Goal: Task Accomplishment & Management: Manage account settings

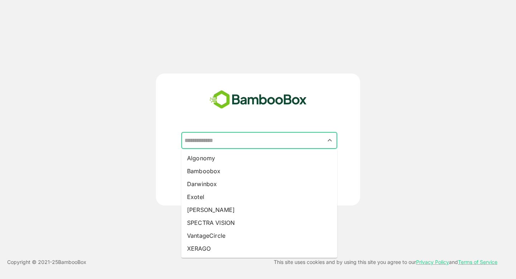
click at [229, 140] on input "text" at bounding box center [259, 141] width 153 height 14
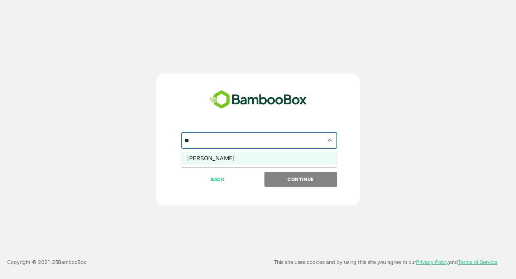
click at [227, 157] on li "[PERSON_NAME]" at bounding box center [259, 157] width 156 height 13
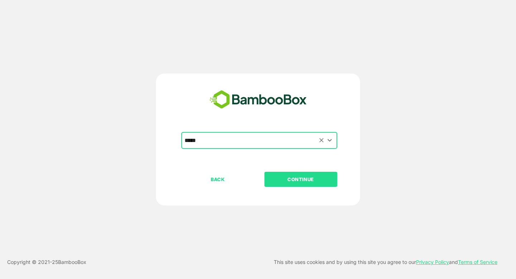
click at [231, 142] on input "*****" at bounding box center [259, 141] width 153 height 14
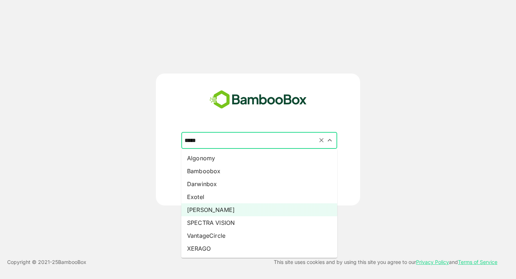
click at [231, 142] on input "*****" at bounding box center [259, 141] width 153 height 14
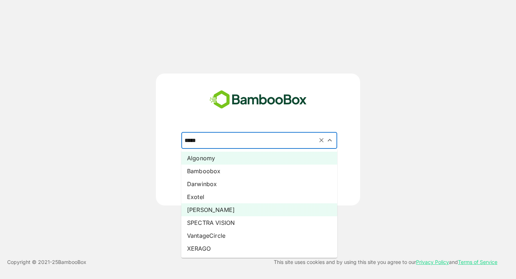
click at [205, 162] on li "Algonomy" at bounding box center [259, 157] width 156 height 13
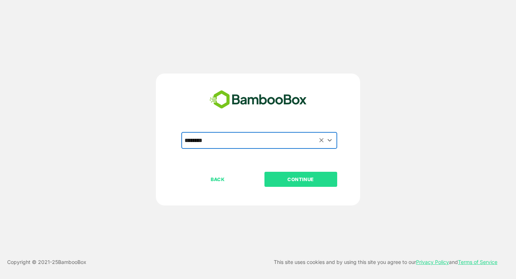
type input "********"
click at [294, 177] on p "CONTINUE" at bounding box center [301, 179] width 72 height 8
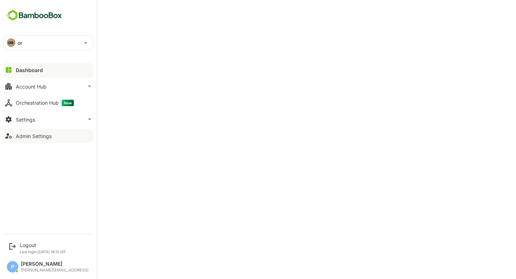
click at [33, 134] on div "Admin Settings" at bounding box center [34, 136] width 36 height 6
click at [11, 69] on icon at bounding box center [8, 70] width 9 height 9
click at [40, 48] on div "OR or" at bounding box center [44, 42] width 80 height 14
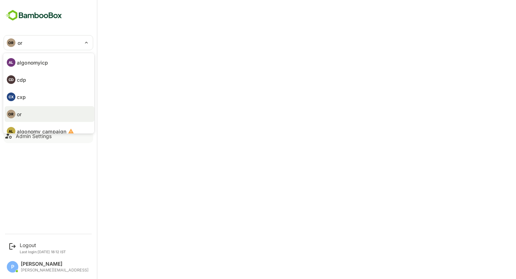
click at [35, 64] on p "algonomyicp" at bounding box center [32, 63] width 31 height 8
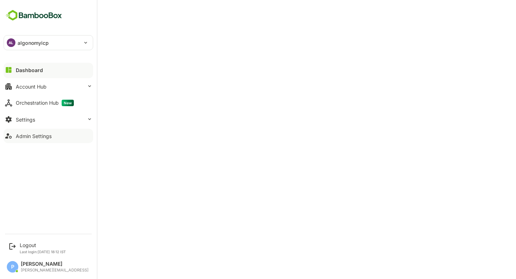
click at [48, 40] on p "algonomyicp" at bounding box center [33, 43] width 31 height 8
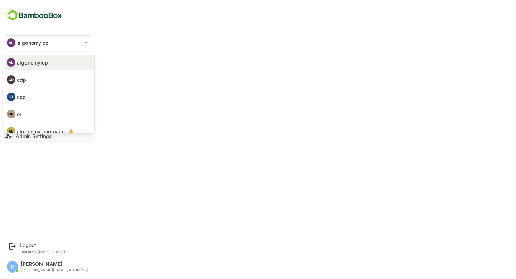
click at [50, 77] on li "CD cdp" at bounding box center [50, 80] width 90 height 16
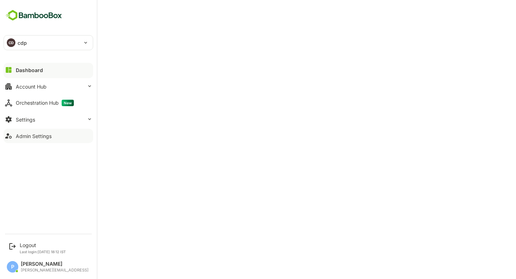
click at [32, 38] on div "CD cdp" at bounding box center [44, 42] width 80 height 14
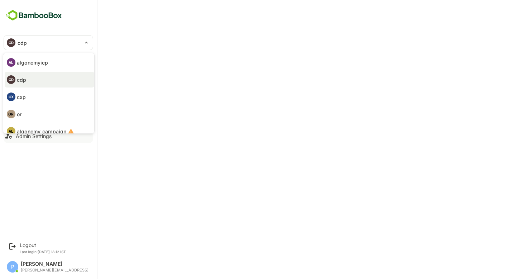
click at [32, 97] on li "CX cxp" at bounding box center [50, 97] width 90 height 16
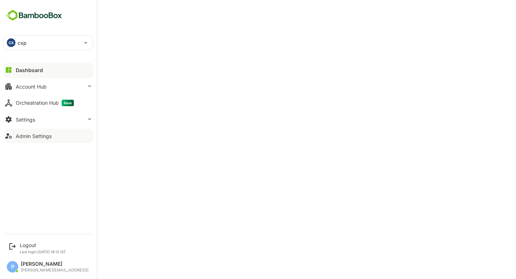
click at [14, 41] on div "CX" at bounding box center [11, 42] width 9 height 9
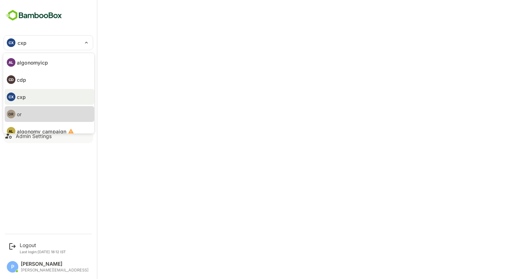
click at [27, 113] on li "OR or" at bounding box center [50, 114] width 90 height 16
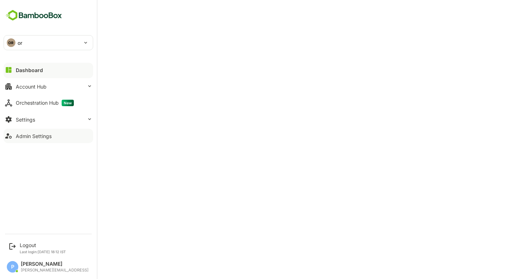
click at [37, 44] on div "OR or" at bounding box center [44, 42] width 80 height 14
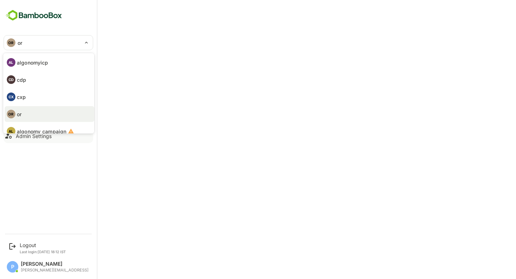
scroll to position [42, 0]
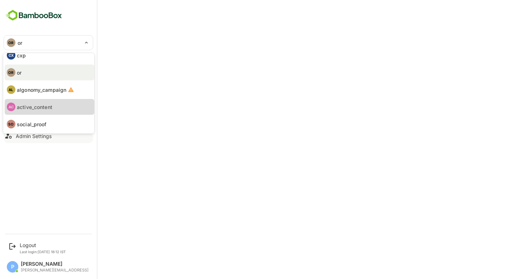
click at [40, 106] on p "active_content" at bounding box center [34, 107] width 35 height 8
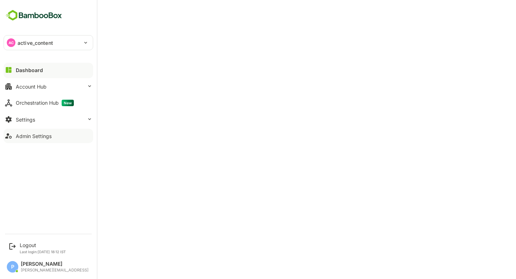
click at [38, 40] on p "active_content" at bounding box center [35, 43] width 35 height 8
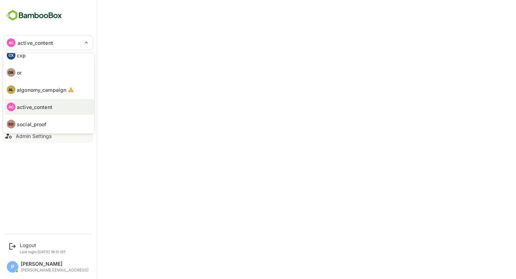
click at [34, 121] on p "social_proof" at bounding box center [32, 124] width 30 height 8
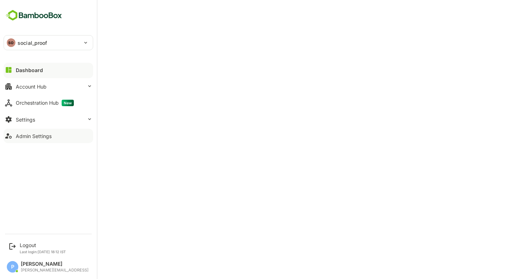
click at [45, 41] on p "social_proof" at bounding box center [33, 43] width 30 height 8
click at [39, 39] on p "social_proof" at bounding box center [33, 43] width 30 height 8
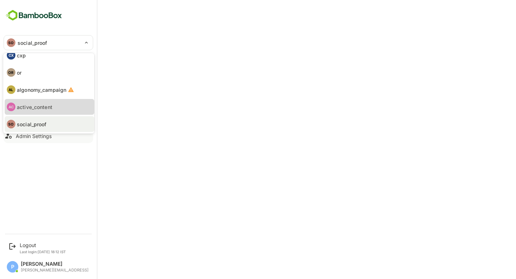
click at [34, 109] on p "active_content" at bounding box center [34, 107] width 35 height 8
type input "**********"
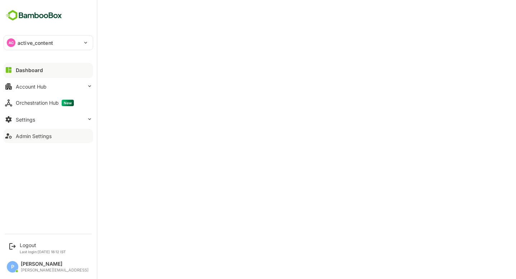
click at [62, 42] on div "AC active_content" at bounding box center [44, 42] width 80 height 14
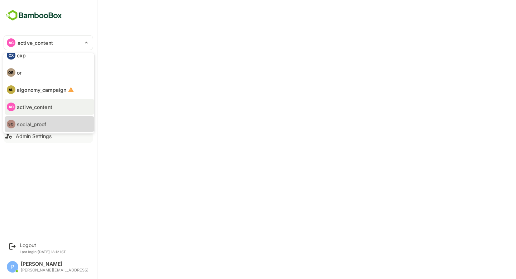
click at [38, 119] on li "SO social_proof" at bounding box center [50, 124] width 90 height 16
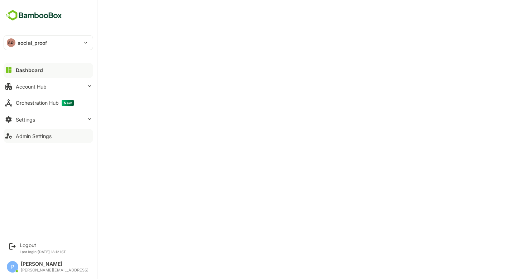
click at [39, 48] on div "SO social_proof" at bounding box center [44, 42] width 80 height 14
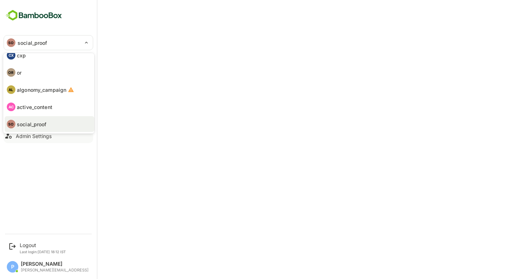
scroll to position [0, 0]
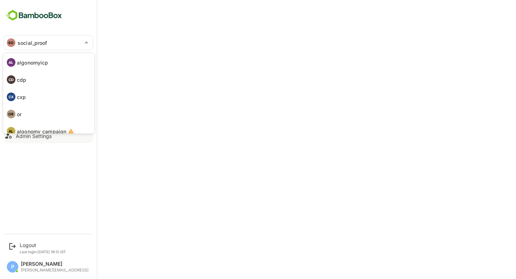
click at [33, 110] on li "OR or" at bounding box center [50, 114] width 90 height 16
